Goal: Feedback & Contribution: Submit feedback/report problem

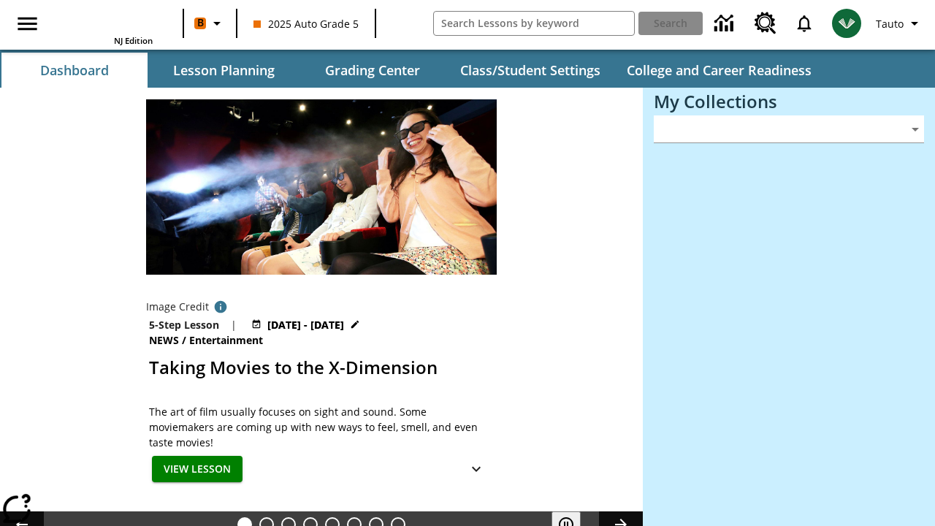
type input "-1"
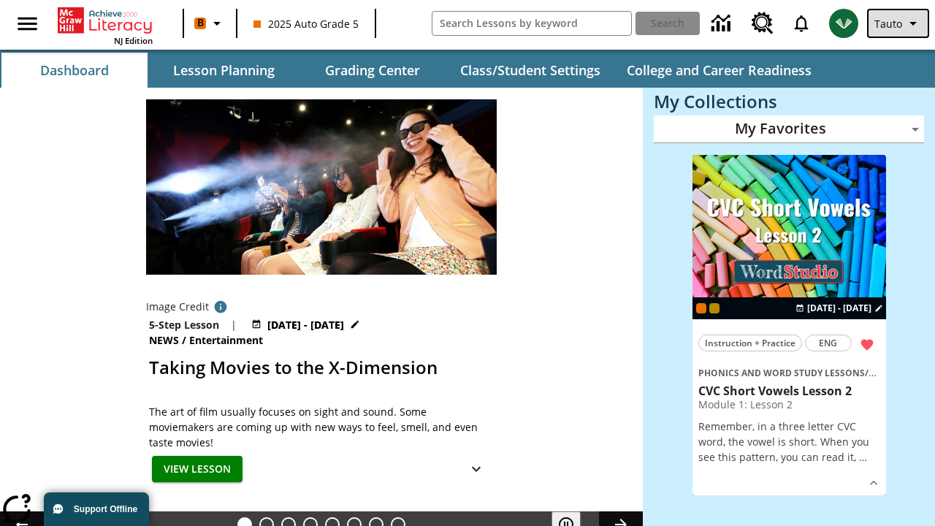
click at [899, 23] on span "Tauto" at bounding box center [888, 23] width 28 height 15
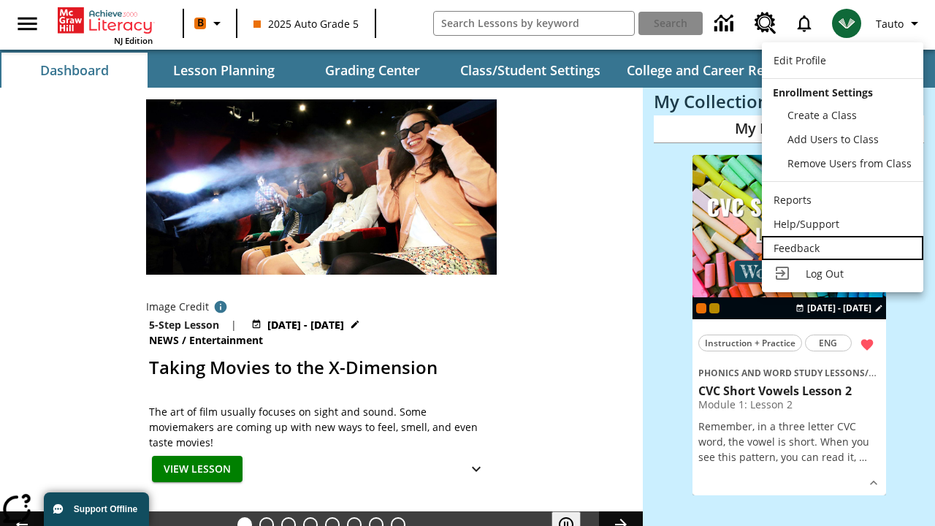
click at [842, 248] on div "Feedback" at bounding box center [843, 247] width 138 height 15
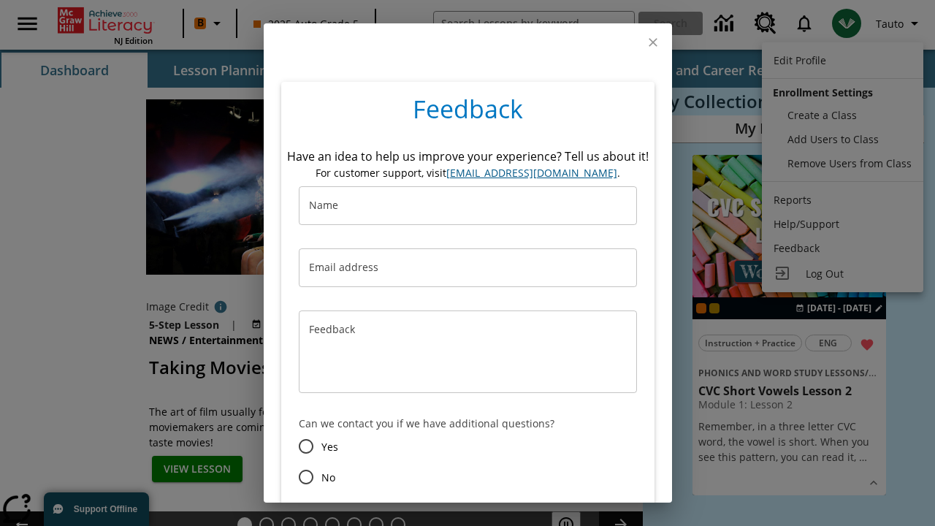
click at [391, 516] on button "Submit" at bounding box center [391, 529] width 59 height 27
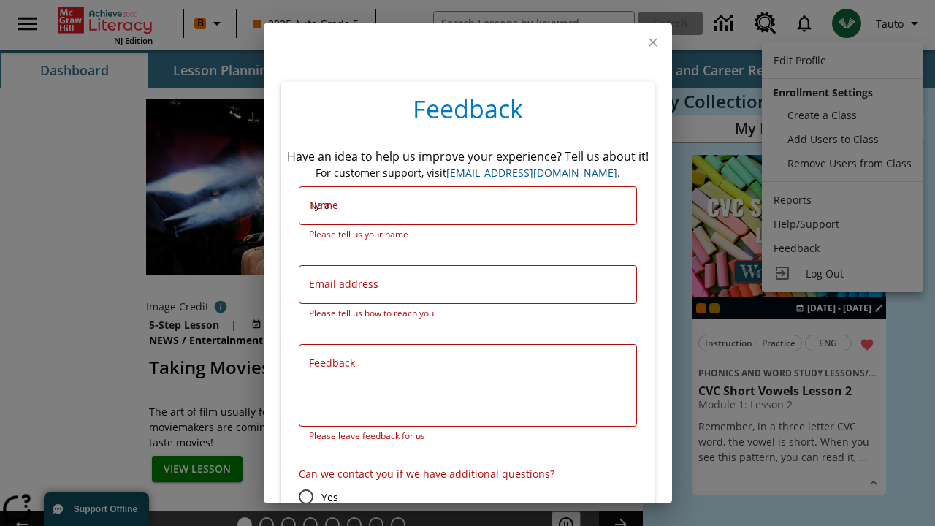
type input "Tyra"
type input "Carmelo_Leannon-[PERSON_NAME][EMAIL_ADDRESS][DOMAIN_NAME]"
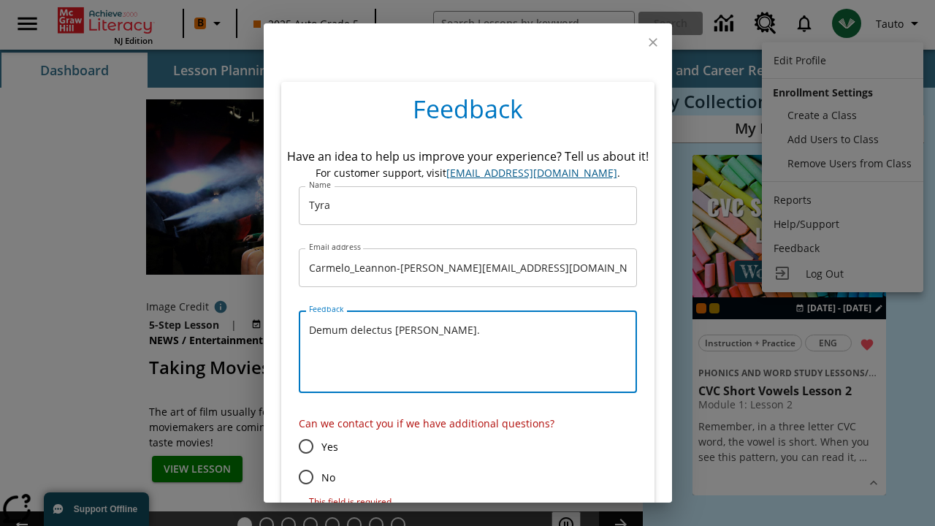
type textarea "Demum delectus [PERSON_NAME]."
click at [305, 477] on input "No" at bounding box center [306, 477] width 31 height 31
radio input "false"
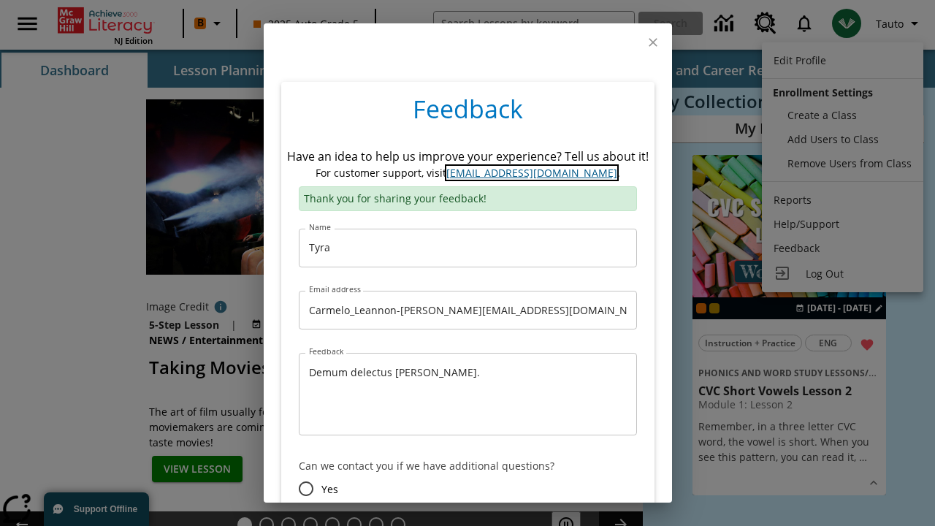
click at [531, 166] on link "[EMAIL_ADDRESS][DOMAIN_NAME]" at bounding box center [531, 173] width 171 height 14
